Goal: Task Accomplishment & Management: Manage account settings

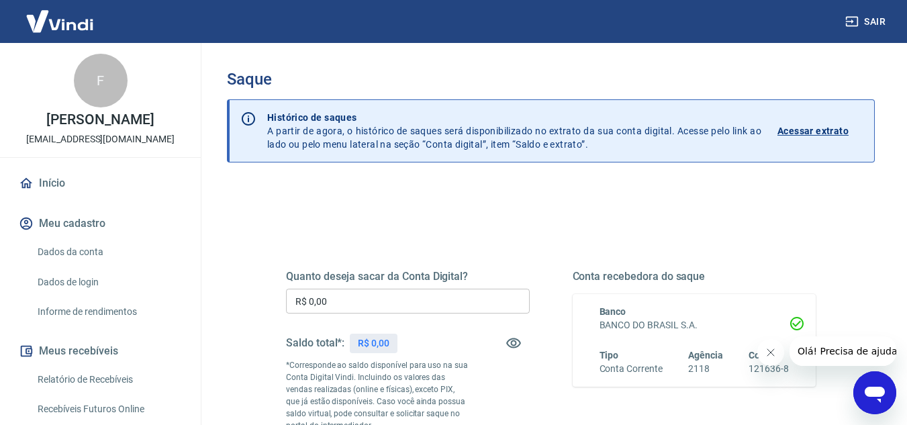
click at [403, 281] on h5 "Quanto deseja sacar da Conta Digital?" at bounding box center [408, 276] width 244 height 13
click at [401, 289] on input "R$ 0,00" at bounding box center [408, 301] width 244 height 25
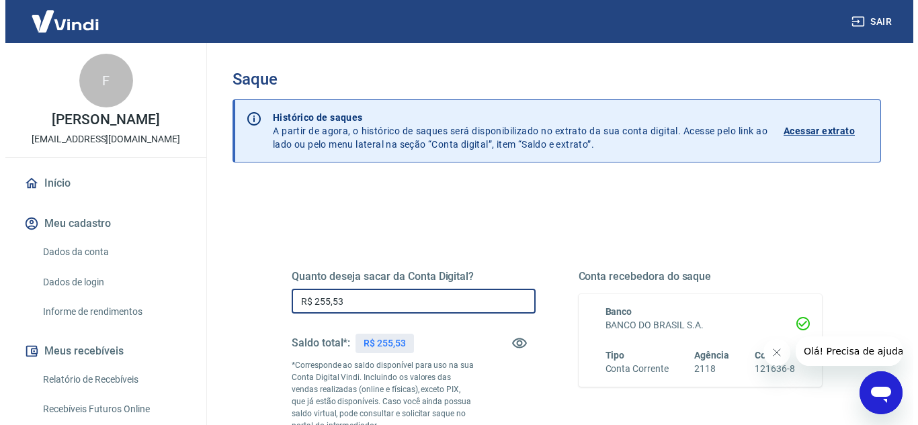
scroll to position [134, 0]
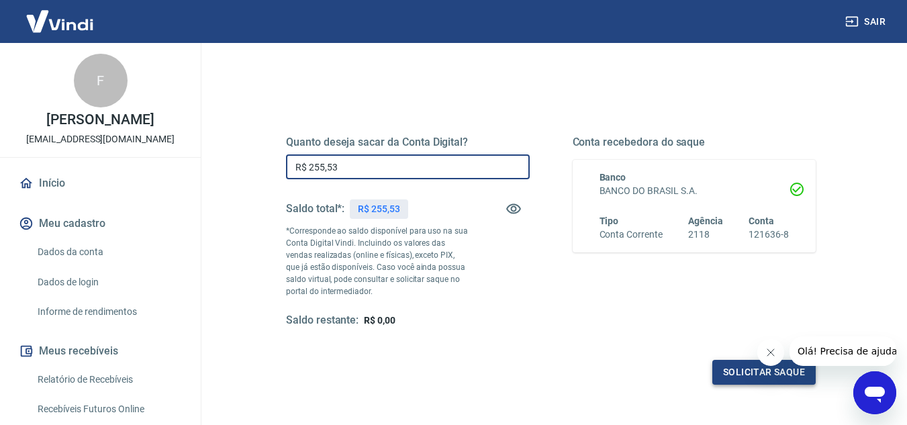
type input "R$ 255,53"
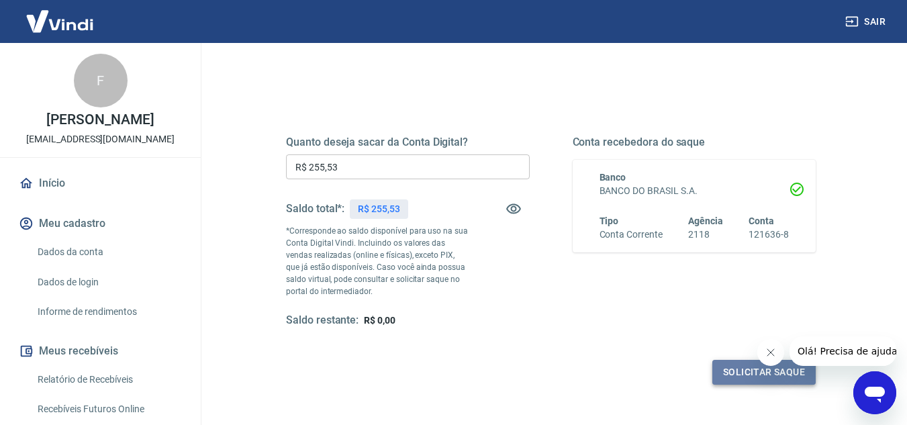
click at [724, 381] on button "Solicitar saque" at bounding box center [764, 372] width 103 height 25
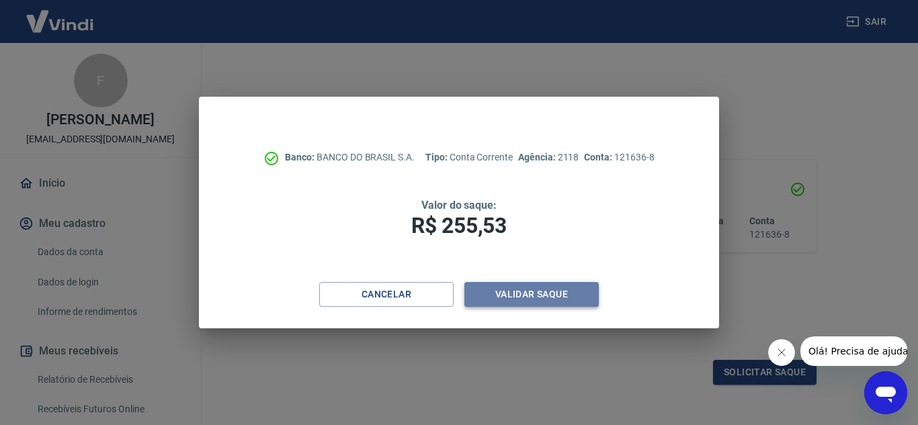
click at [527, 294] on button "Validar saque" at bounding box center [531, 294] width 134 height 25
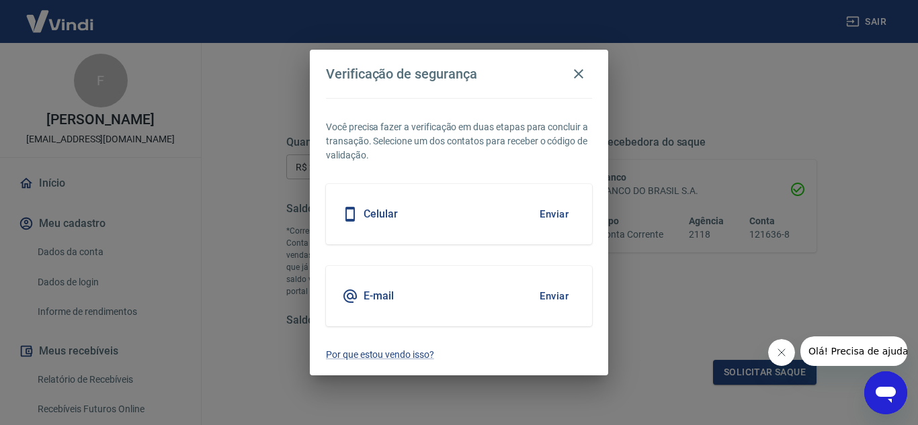
click at [570, 298] on button "Enviar" at bounding box center [554, 296] width 44 height 28
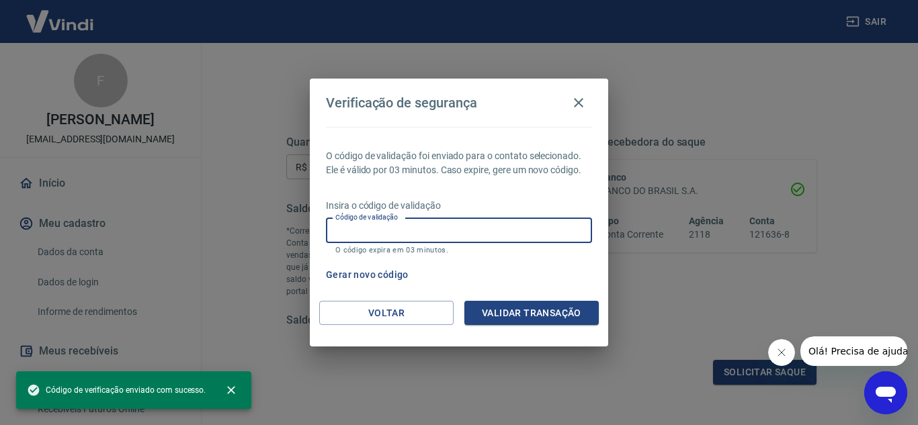
click at [481, 234] on input "Código de validação" at bounding box center [459, 230] width 266 height 25
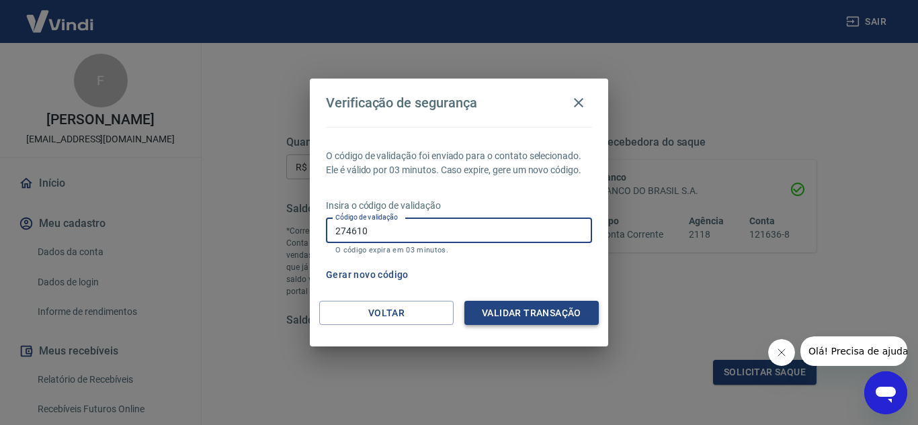
type input "274610"
click at [506, 316] on button "Validar transação" at bounding box center [531, 313] width 134 height 25
